Goal: Task Accomplishment & Management: Use online tool/utility

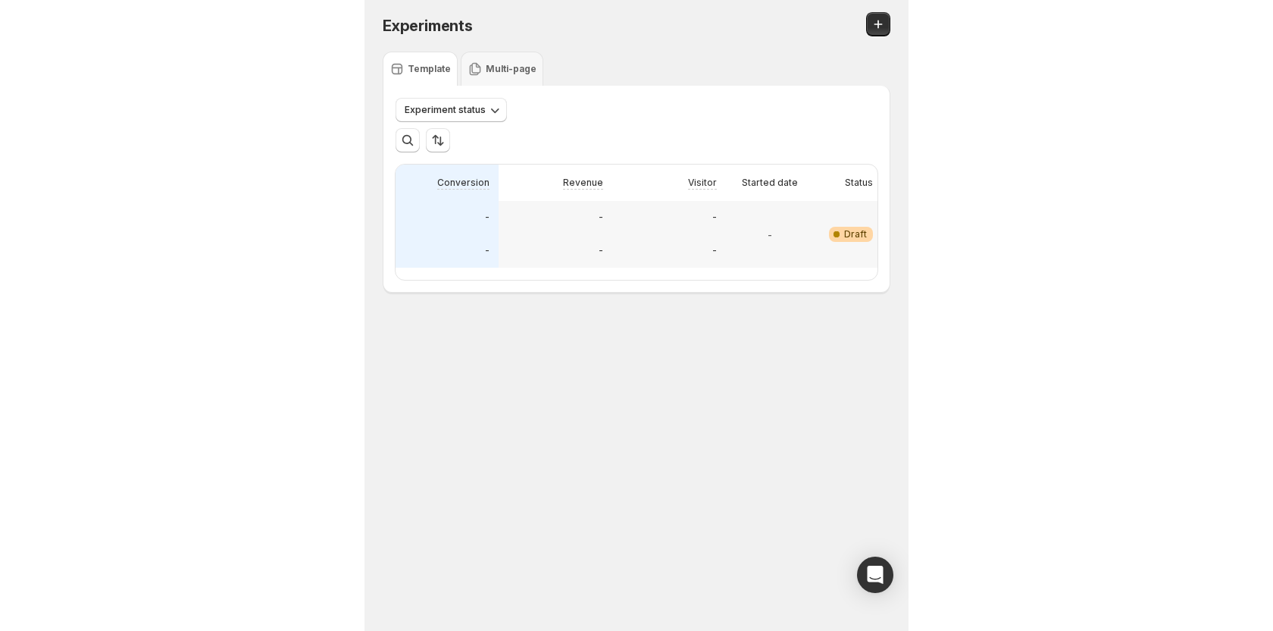
scroll to position [0, 329]
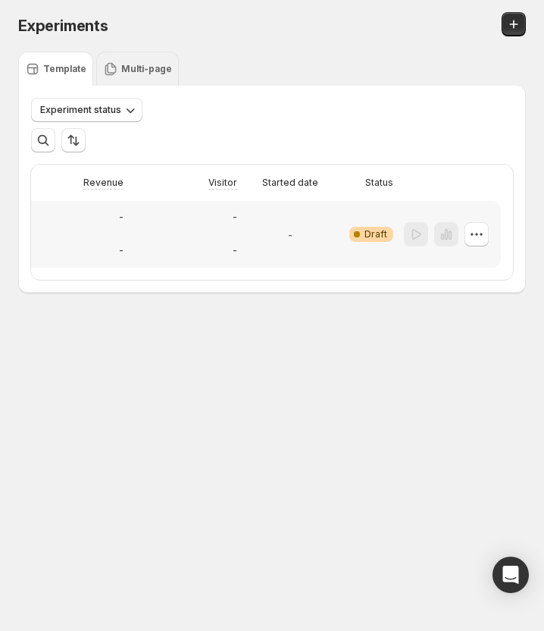
click at [153, 70] on p "Multi-page" at bounding box center [146, 69] width 51 height 12
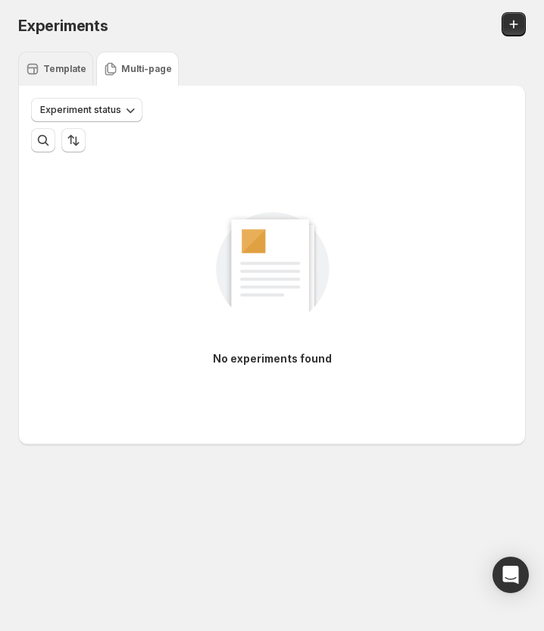
click at [61, 67] on p "Template" at bounding box center [64, 69] width 43 height 12
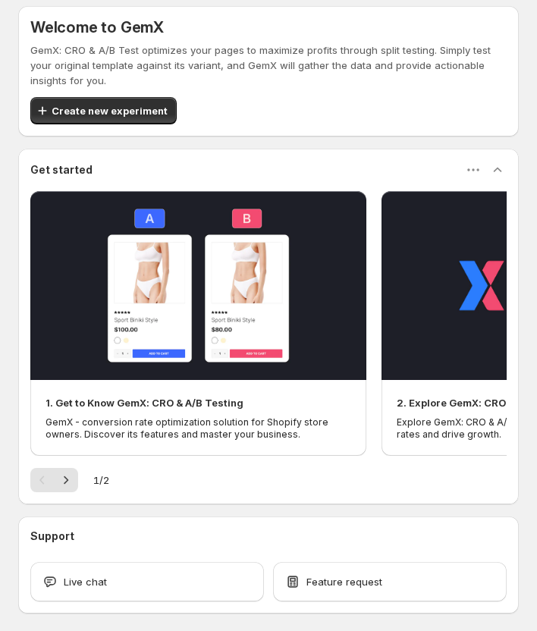
scroll to position [64, 0]
